Goal: Transaction & Acquisition: Purchase product/service

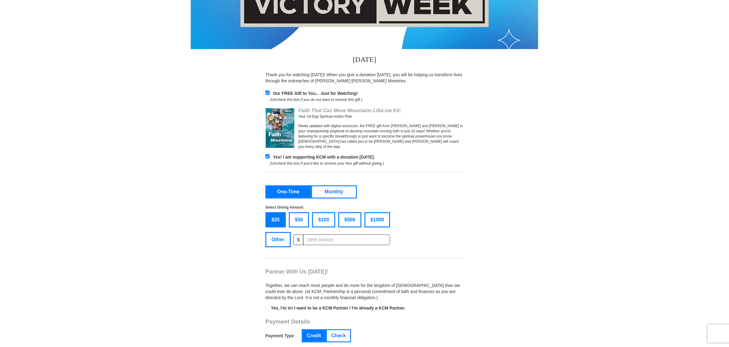
scroll to position [162, 0]
